Goal: Task Accomplishment & Management: Use online tool/utility

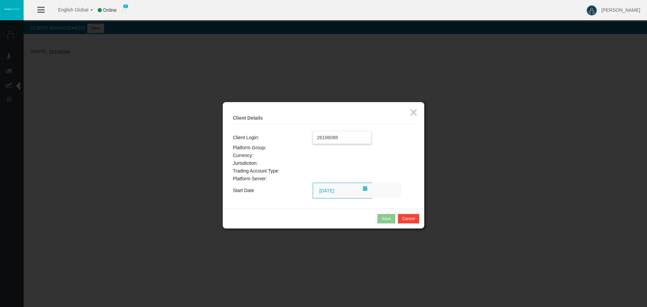
click at [335, 140] on input "26106088" at bounding box center [342, 137] width 58 height 12
drag, startPoint x: 408, startPoint y: 116, endPoint x: 417, endPoint y: 113, distance: 8.8
click at [410, 116] on legend "× Client Details" at bounding box center [323, 118] width 181 height 12
click at [417, 113] on button "×" at bounding box center [414, 111] width 8 height 13
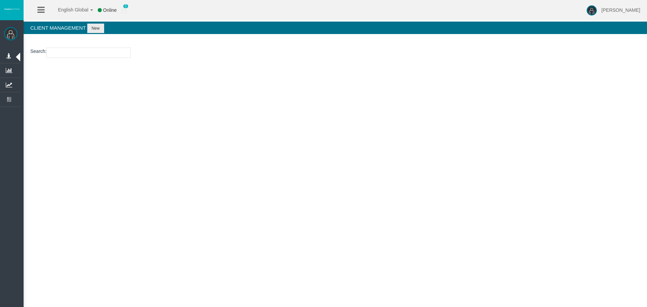
click at [67, 55] on input "number" at bounding box center [89, 53] width 84 height 10
paste input "26106088"
type input "26106088"
click at [94, 30] on button "New" at bounding box center [95, 28] width 17 height 9
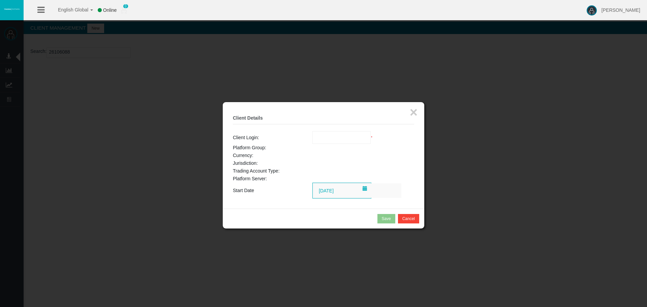
drag, startPoint x: 327, startPoint y: 131, endPoint x: 331, endPoint y: 133, distance: 4.8
click at [327, 132] on input "text" at bounding box center [342, 137] width 58 height 12
paste input "26106088"
type input "26106088"
